Goal: Transaction & Acquisition: Purchase product/service

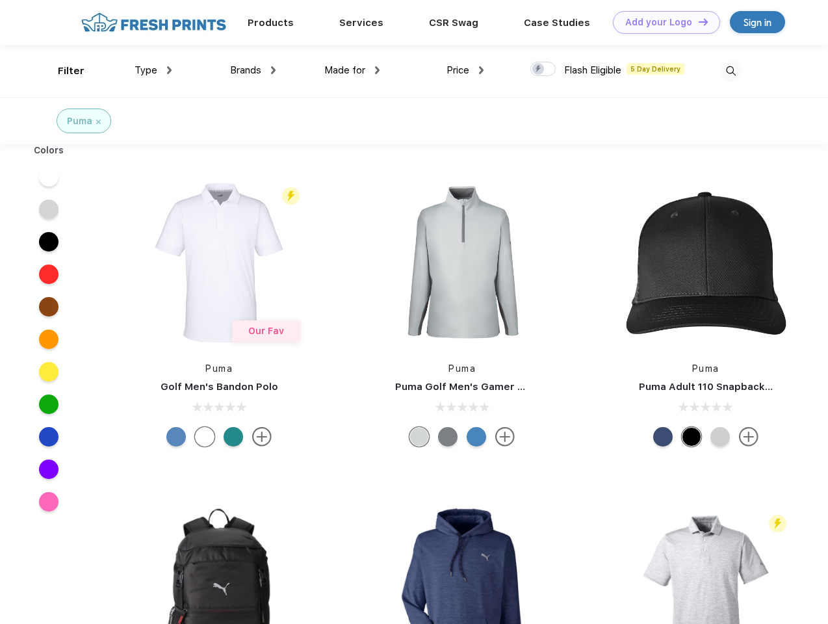
scroll to position [1, 0]
click at [662, 22] on link "Add your Logo Design Tool" at bounding box center [666, 22] width 107 height 23
click at [0, 0] on div "Design Tool" at bounding box center [0, 0] width 0 height 0
click at [697, 21] on link "Add your Logo Design Tool" at bounding box center [666, 22] width 107 height 23
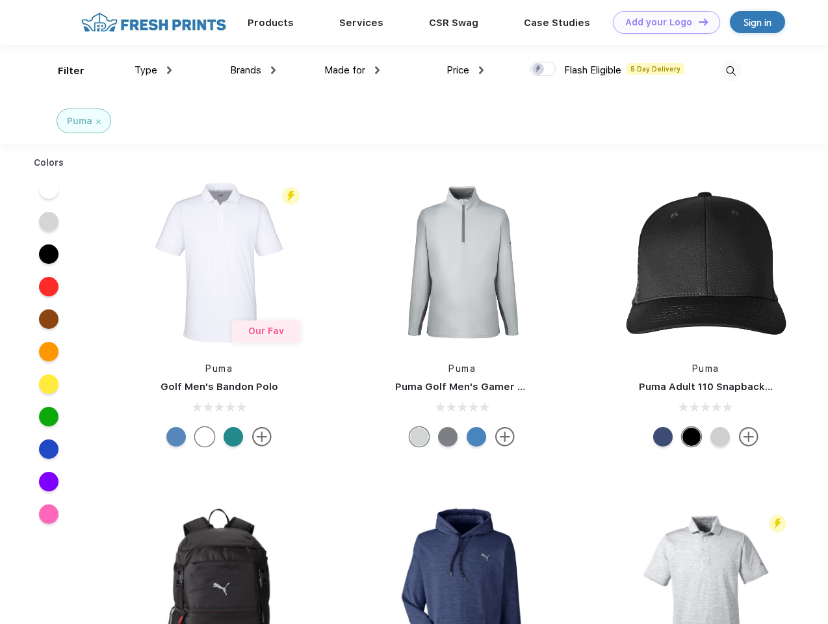
click at [62, 71] on div "Filter" at bounding box center [71, 71] width 27 height 15
click at [153, 70] on span "Type" at bounding box center [146, 70] width 23 height 12
click at [253, 70] on span "Brands" at bounding box center [245, 70] width 31 height 12
click at [352, 70] on span "Made for" at bounding box center [344, 70] width 41 height 12
click at [465, 70] on span "Price" at bounding box center [458, 70] width 23 height 12
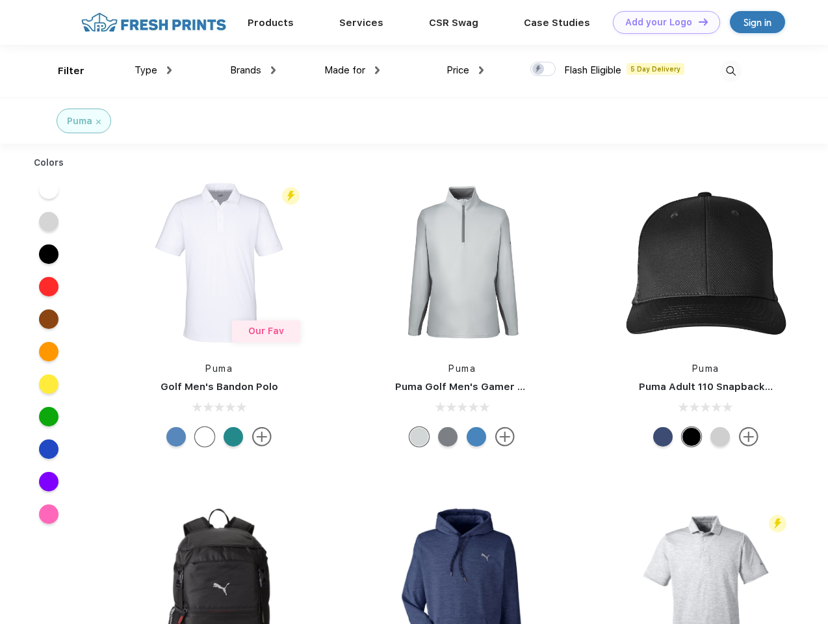
click at [543, 70] on div at bounding box center [542, 69] width 25 height 14
click at [539, 70] on input "checkbox" at bounding box center [534, 65] width 8 height 8
click at [731, 71] on img at bounding box center [730, 70] width 21 height 21
